Goal: Check status: Check status

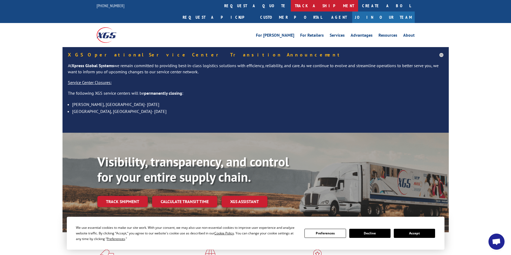
click at [291, 5] on link "track a shipment" at bounding box center [324, 6] width 67 height 12
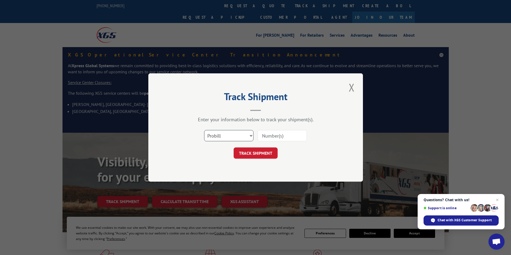
click at [251, 136] on select "Select category... Probill BOL PO" at bounding box center [228, 135] width 49 height 11
select select "bol"
click at [204, 130] on select "Select category... Probill BOL PO" at bounding box center [228, 135] width 49 height 11
click at [280, 135] on input at bounding box center [281, 135] width 49 height 11
type input "3355149"
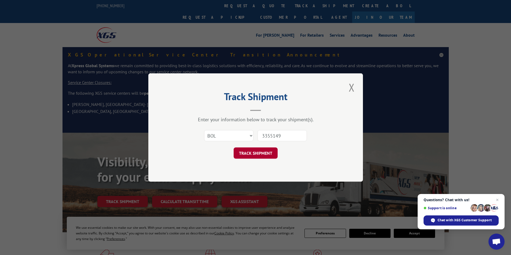
click at [258, 154] on button "TRACK SHIPMENT" at bounding box center [255, 153] width 44 height 11
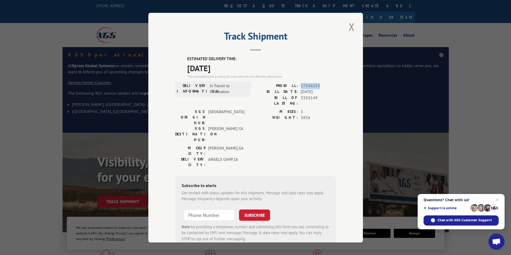
drag, startPoint x: 318, startPoint y: 86, endPoint x: 298, endPoint y: 87, distance: 19.9
click at [298, 87] on div "PROBILL: 17546253" at bounding box center [295, 86] width 80 height 6
copy span "17546253"
